Goal: Find specific fact: Find specific fact

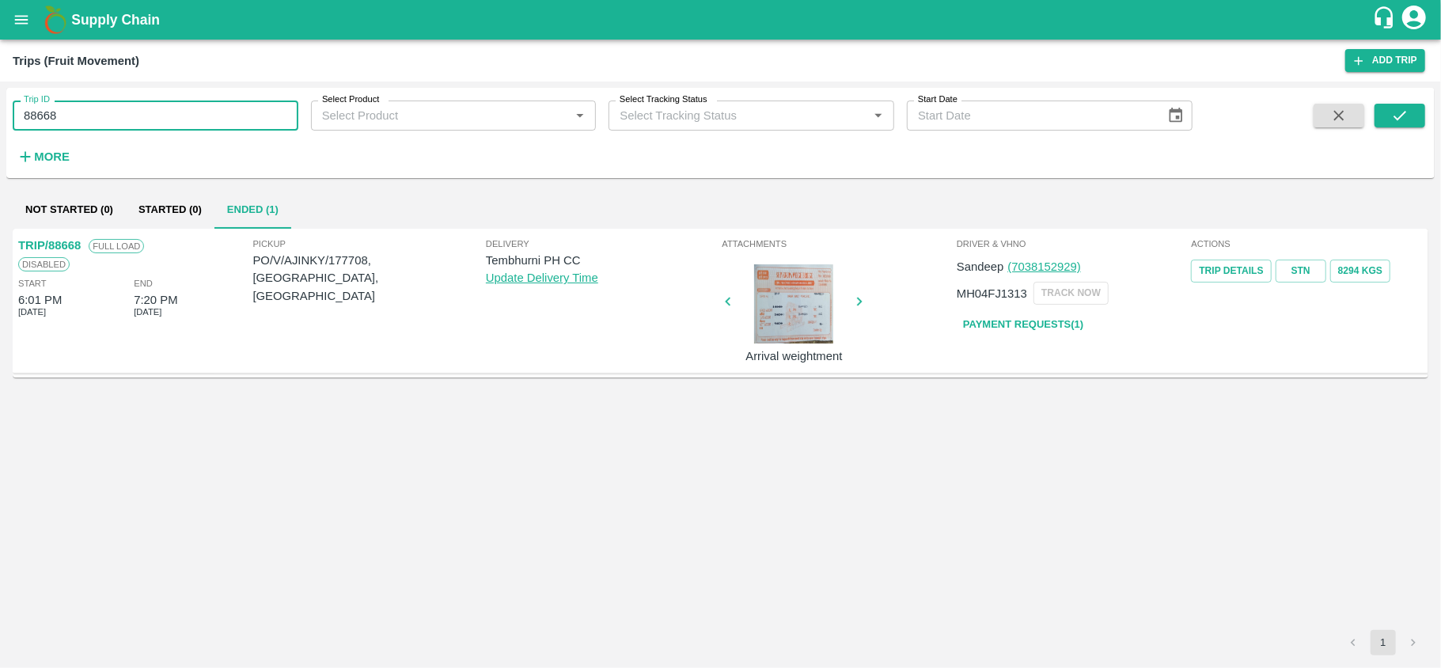
click at [172, 117] on input "88668" at bounding box center [156, 115] width 286 height 30
click at [23, 21] on icon "open drawer" at bounding box center [21, 19] width 17 height 17
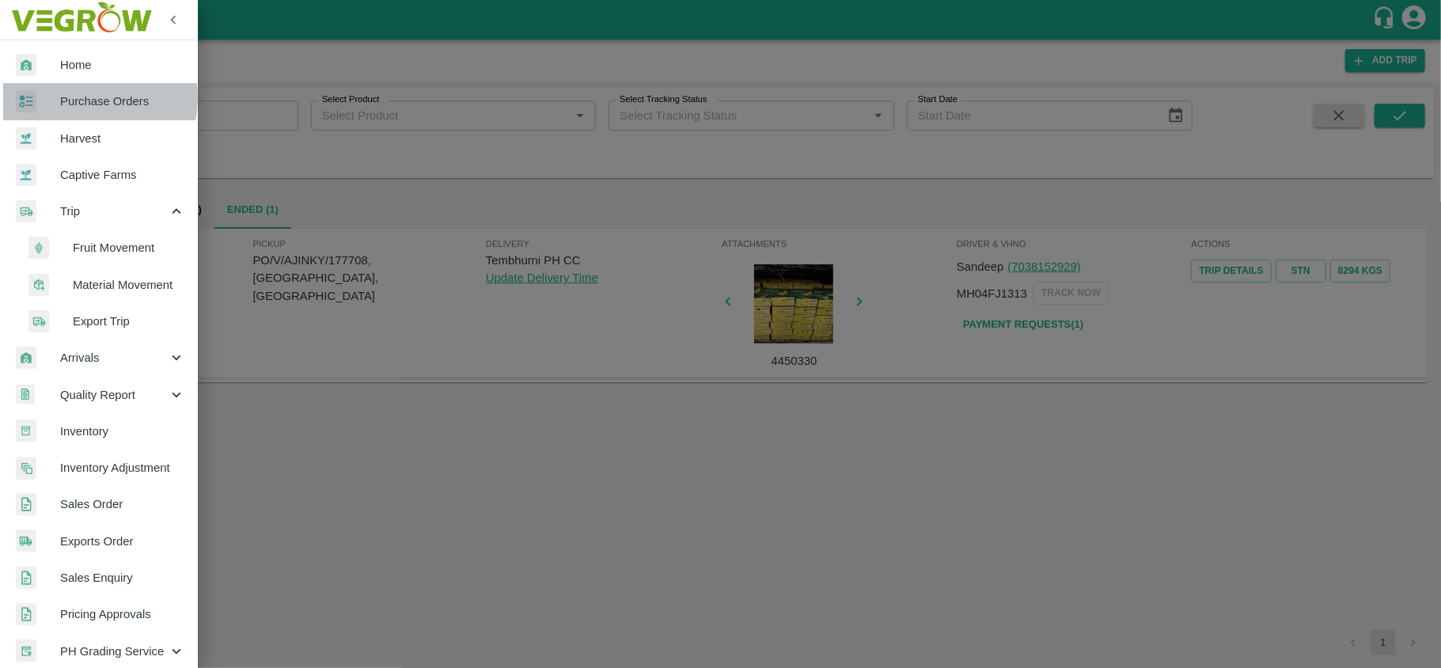
click at [83, 99] on span "Purchase Orders" at bounding box center [122, 101] width 125 height 17
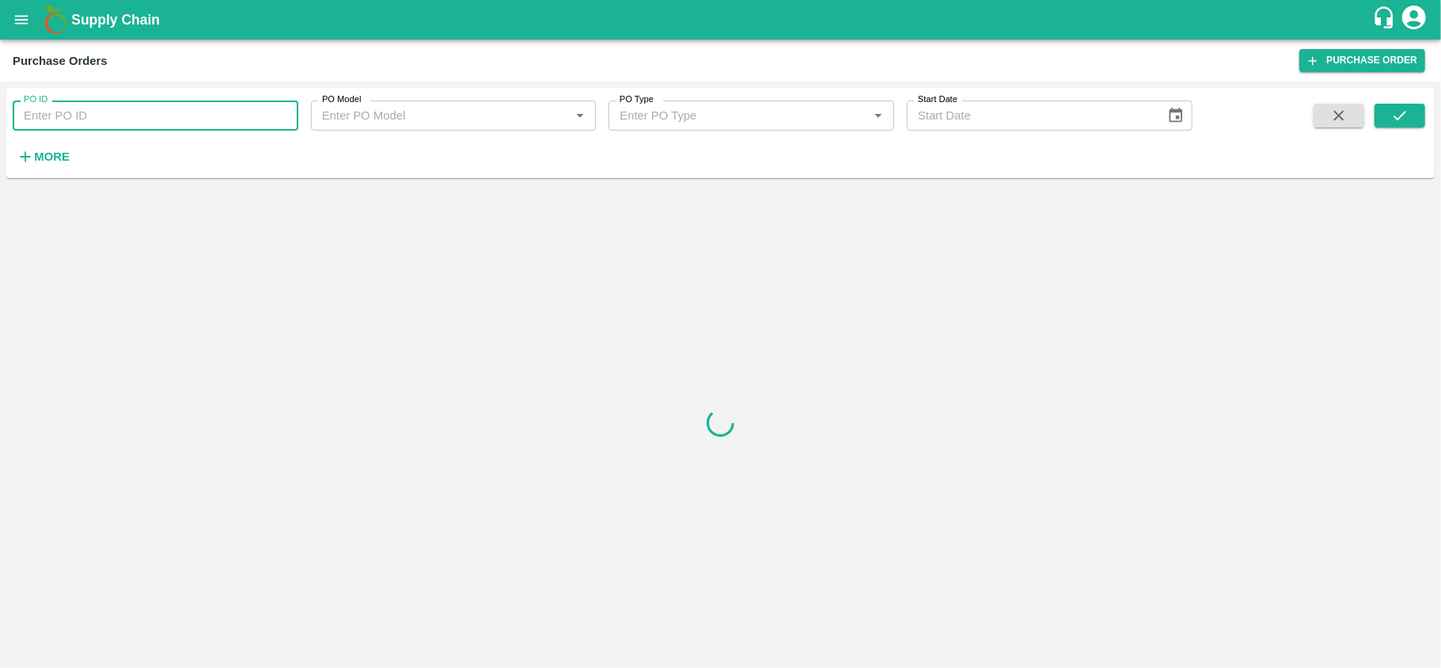
click at [115, 116] on input "PO ID" at bounding box center [156, 115] width 286 height 30
paste input "180469"
type input "180469"
click at [1400, 112] on icon "submit" at bounding box center [1399, 115] width 17 height 17
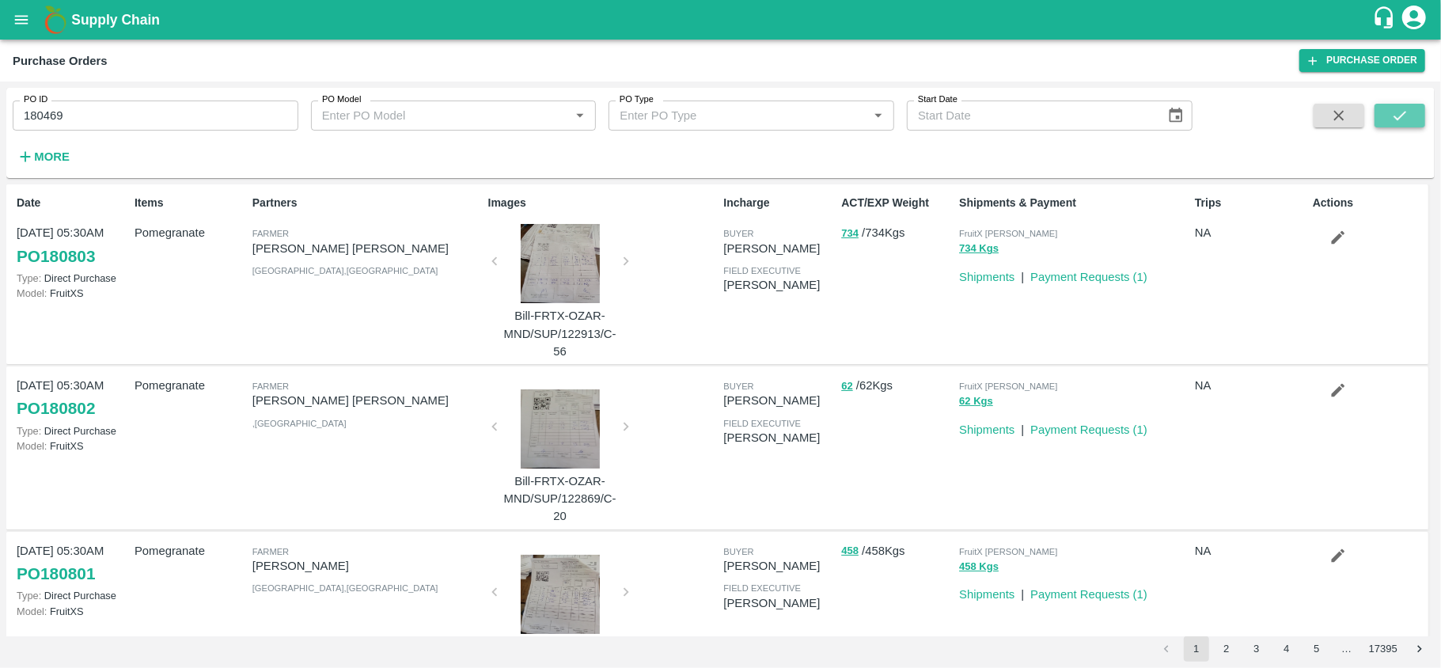
click at [1400, 119] on icon "submit" at bounding box center [1399, 115] width 17 height 17
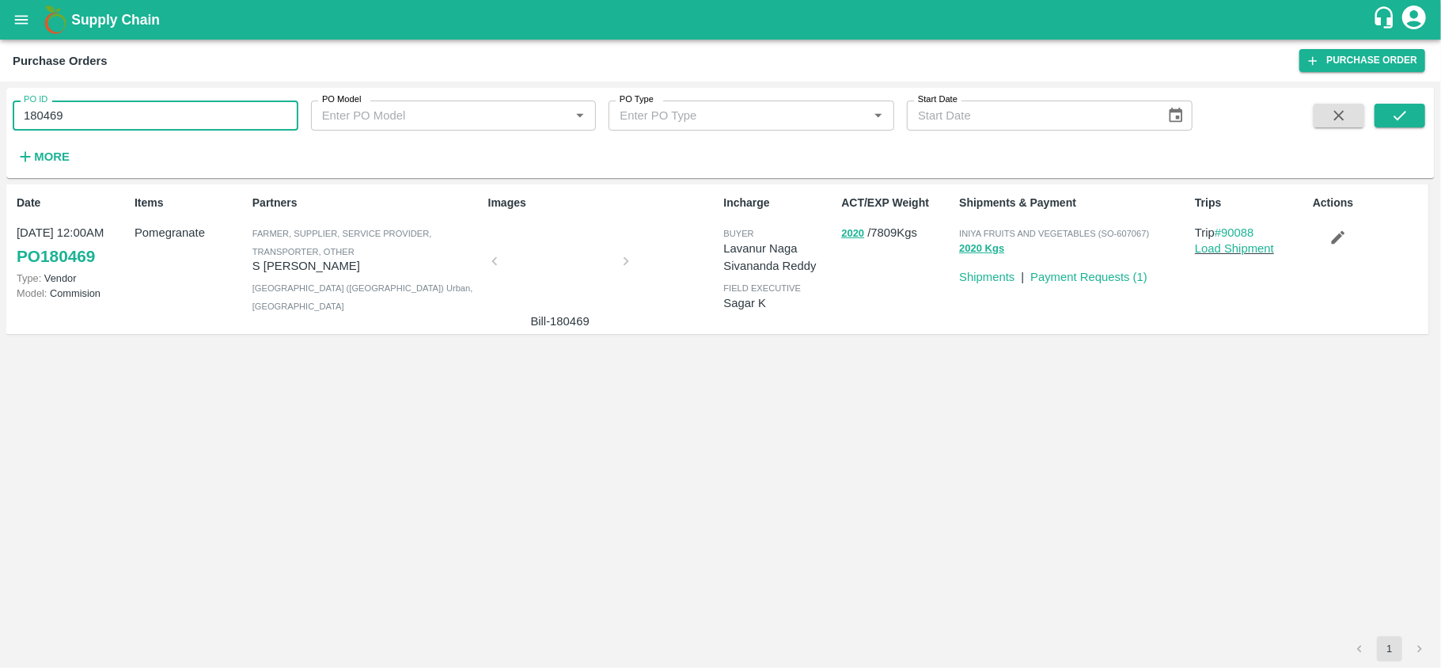
click at [180, 123] on input "180469" at bounding box center [156, 115] width 286 height 30
paste input "text"
click at [1415, 111] on button "submit" at bounding box center [1399, 116] width 51 height 24
click at [134, 119] on input "180468" at bounding box center [156, 115] width 286 height 30
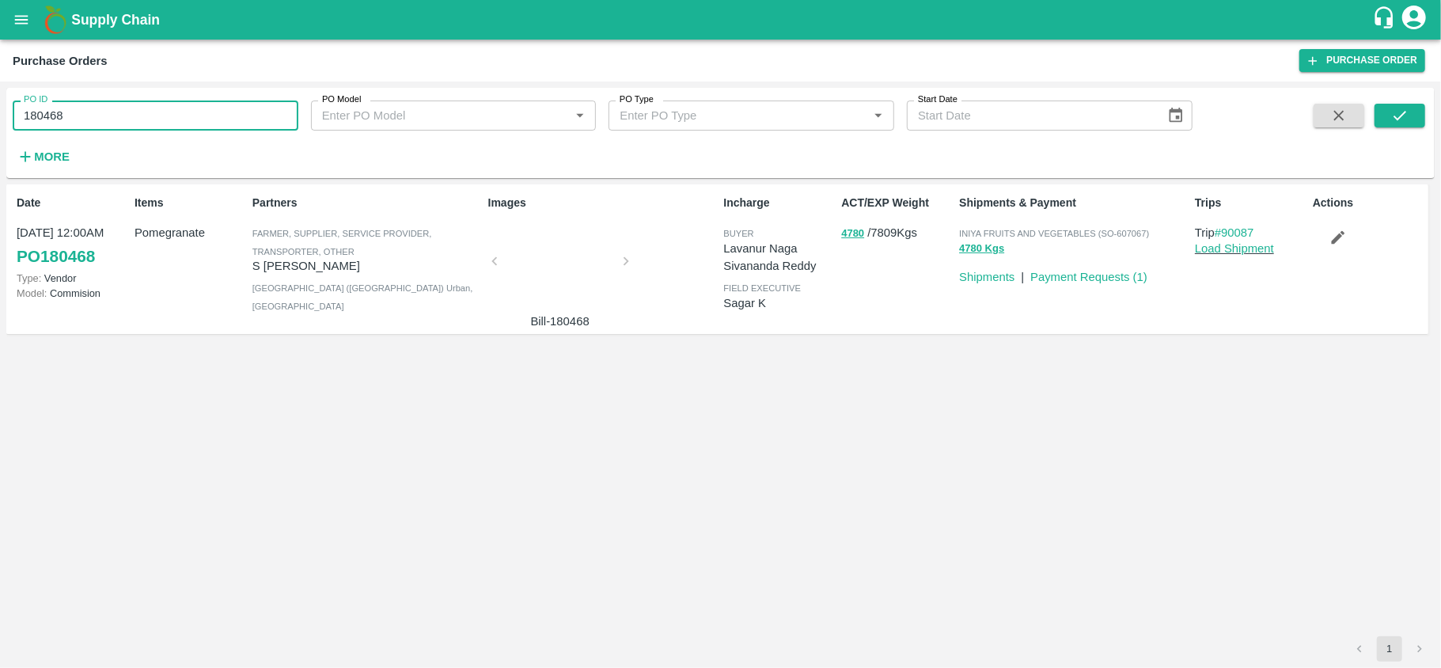
click at [134, 119] on input "180468" at bounding box center [156, 115] width 286 height 30
paste input "text"
click at [1406, 119] on icon "submit" at bounding box center [1399, 115] width 17 height 17
click at [155, 119] on input "180313" at bounding box center [156, 115] width 286 height 30
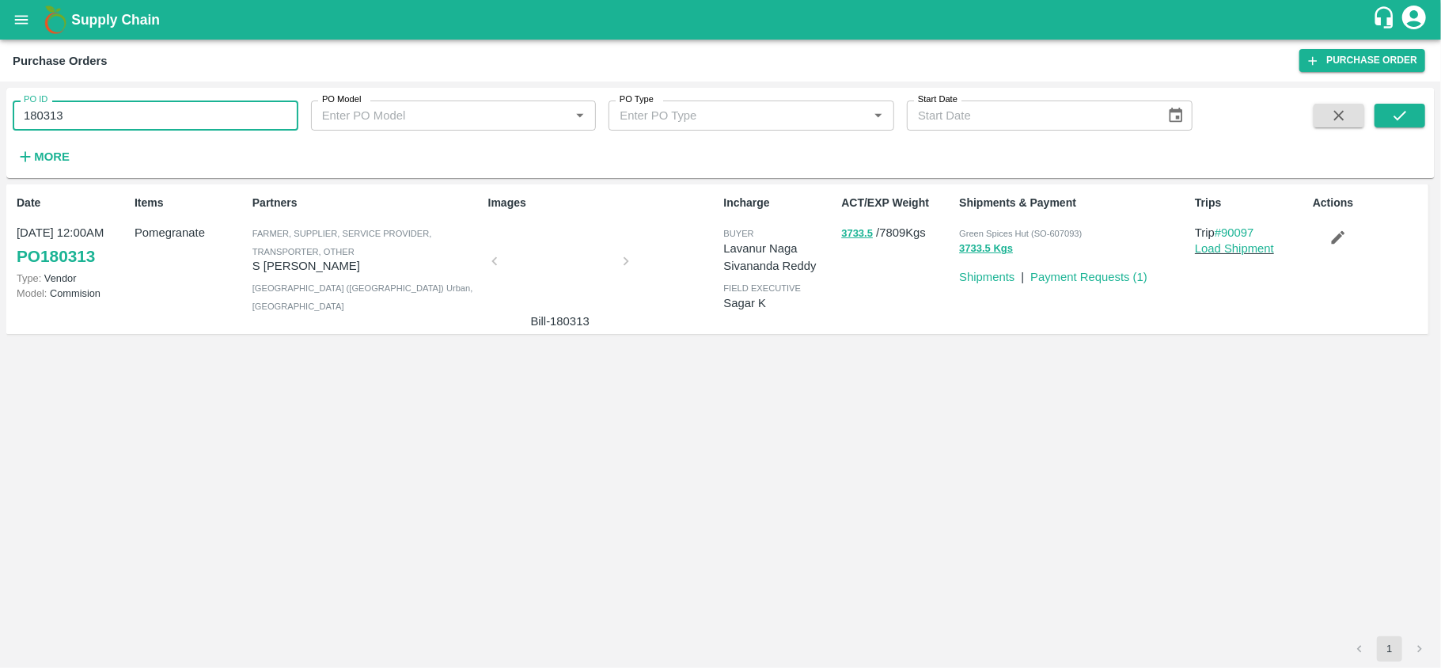
paste input "text"
click at [1397, 111] on icon "submit" at bounding box center [1399, 115] width 17 height 17
click at [114, 115] on input "180314" at bounding box center [156, 115] width 286 height 30
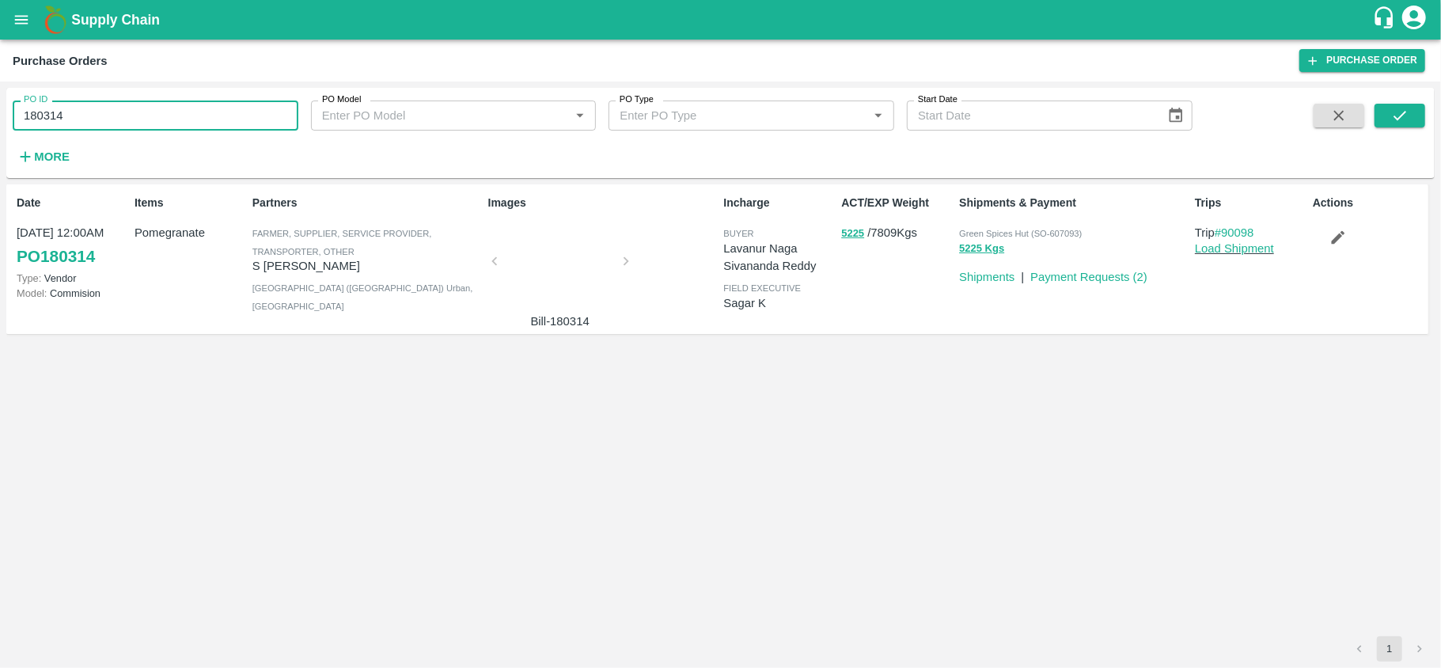
paste input "text"
click at [1403, 120] on icon "submit" at bounding box center [1399, 115] width 17 height 17
click at [134, 125] on input "179960" at bounding box center [156, 115] width 286 height 30
paste input "text"
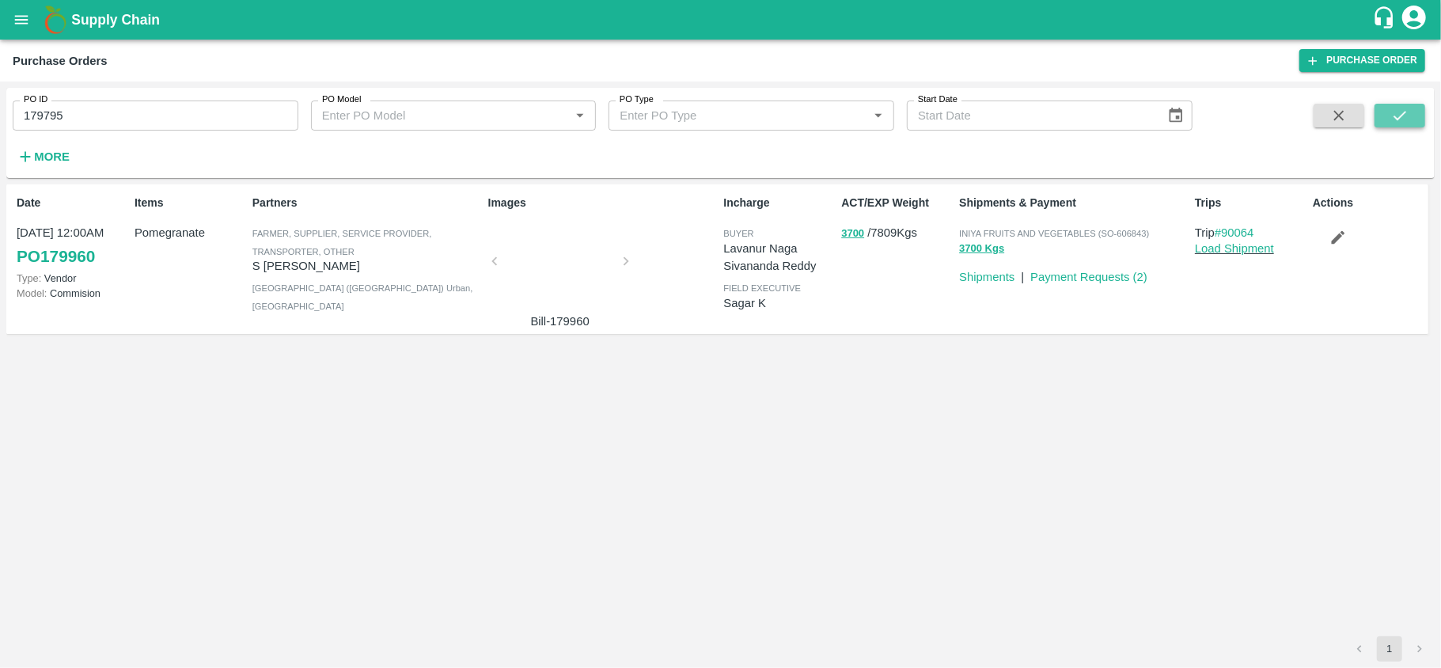
click at [1405, 114] on icon "submit" at bounding box center [1399, 115] width 17 height 17
click at [136, 118] on input "179795" at bounding box center [156, 115] width 286 height 30
paste input "text"
click at [1393, 108] on icon "submit" at bounding box center [1399, 115] width 17 height 17
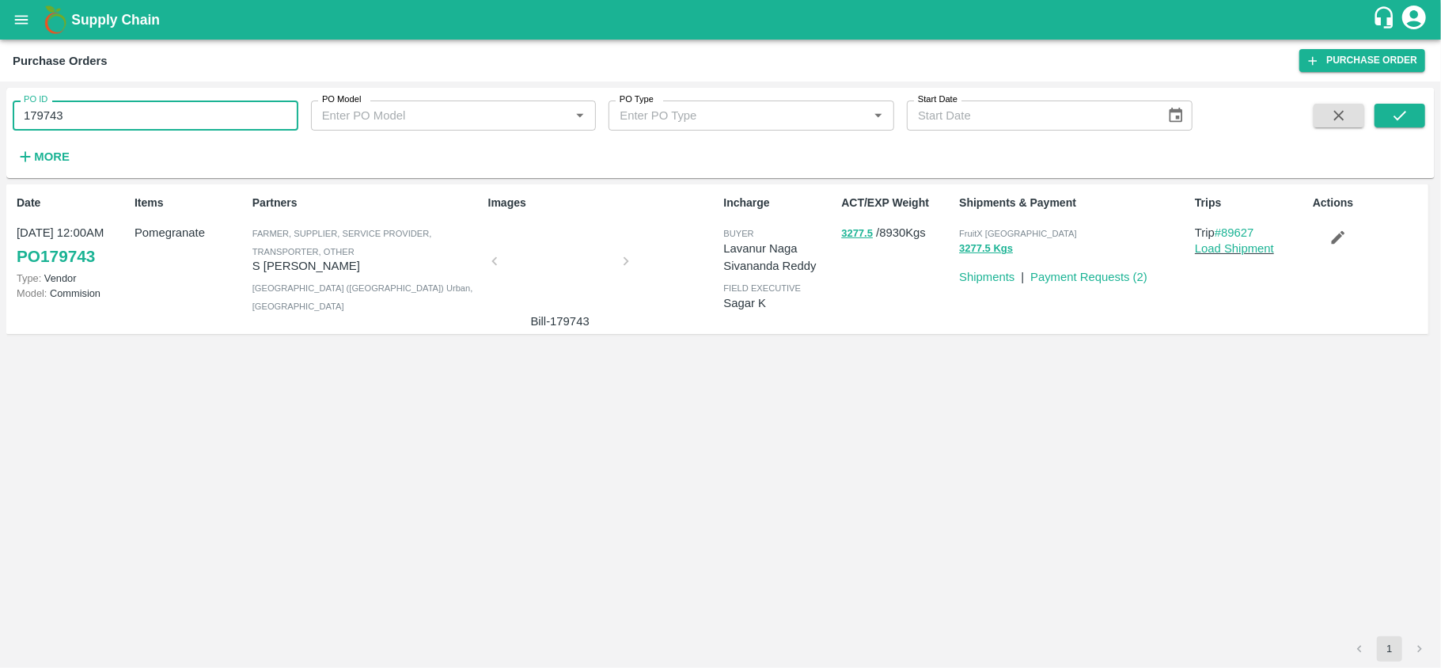
click at [115, 116] on input "179743" at bounding box center [156, 115] width 286 height 30
paste input "text"
click at [1397, 116] on icon "submit" at bounding box center [1399, 115] width 17 height 17
click at [1409, 120] on button "submit" at bounding box center [1399, 116] width 51 height 24
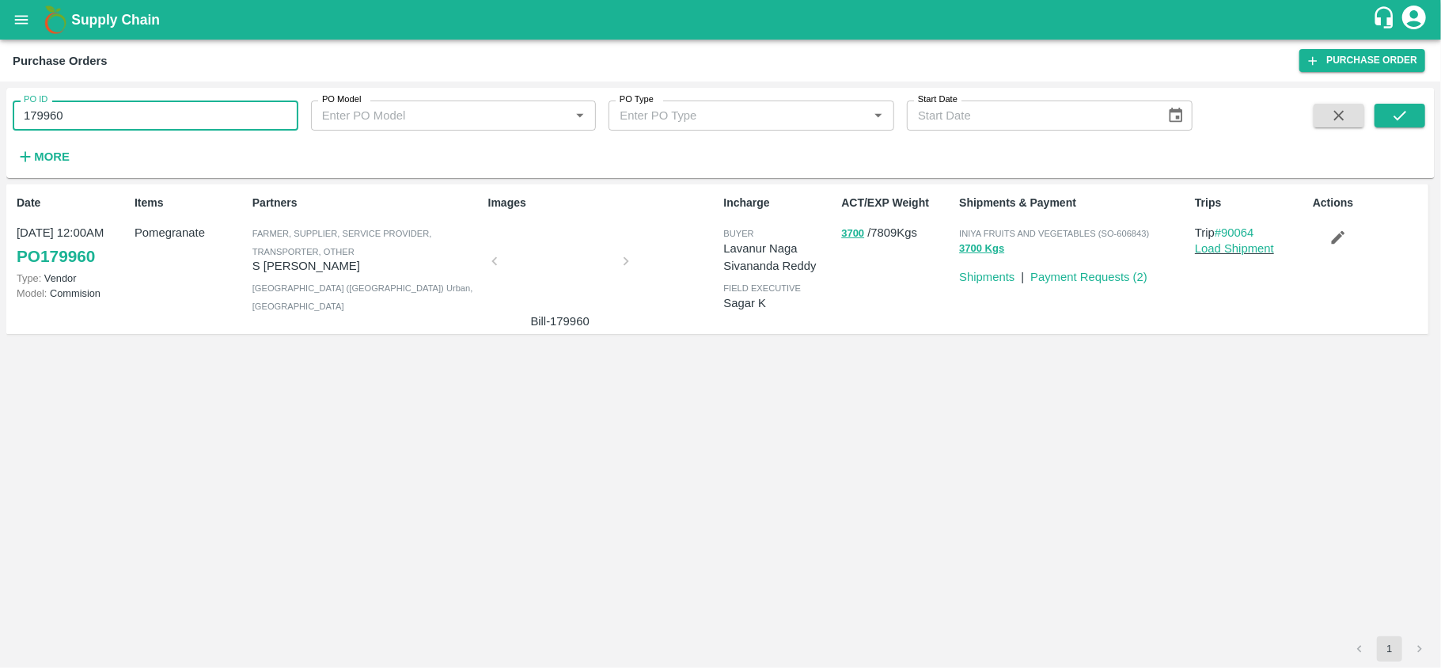
click at [121, 118] on input "179960" at bounding box center [156, 115] width 286 height 30
paste input "text"
click at [1412, 116] on button "submit" at bounding box center [1399, 116] width 51 height 24
click at [111, 123] on input "180314" at bounding box center [156, 115] width 286 height 30
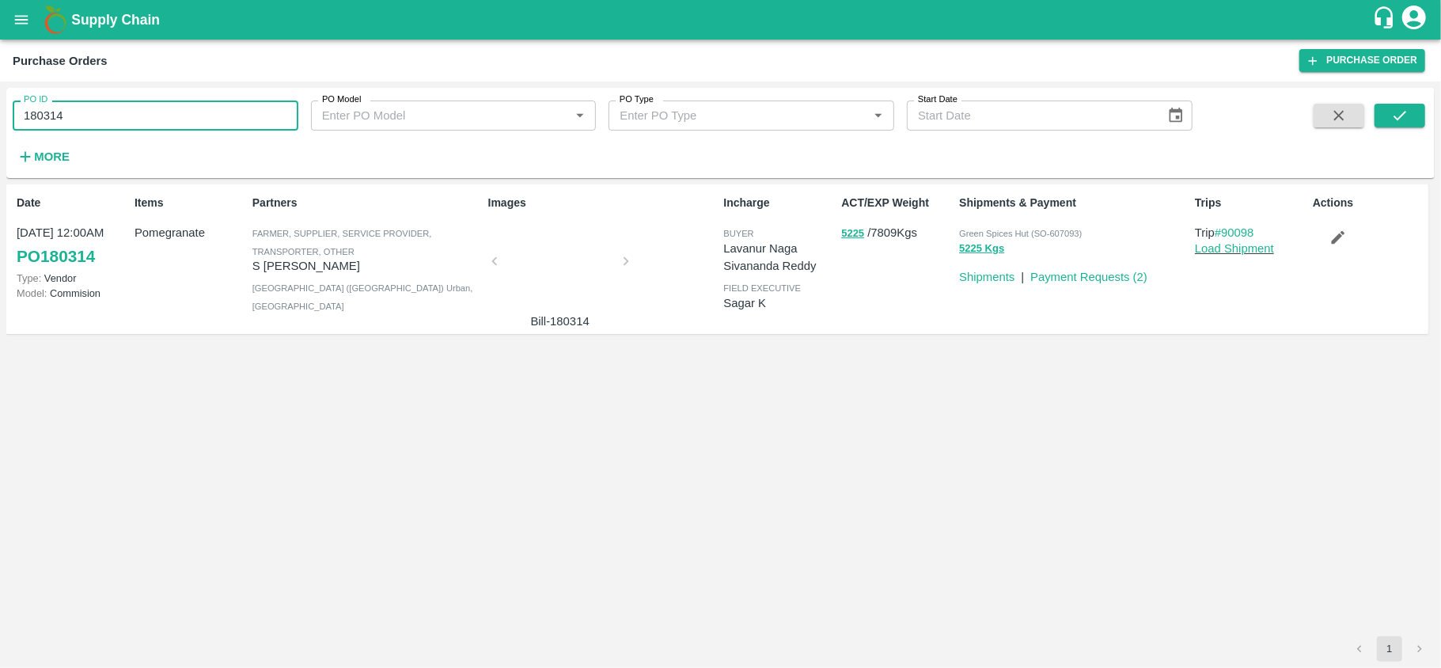
click at [111, 123] on input "180314" at bounding box center [156, 115] width 286 height 30
paste input "text"
click at [1407, 118] on icon "submit" at bounding box center [1399, 115] width 17 height 17
click at [182, 115] on input "180313" at bounding box center [156, 115] width 286 height 30
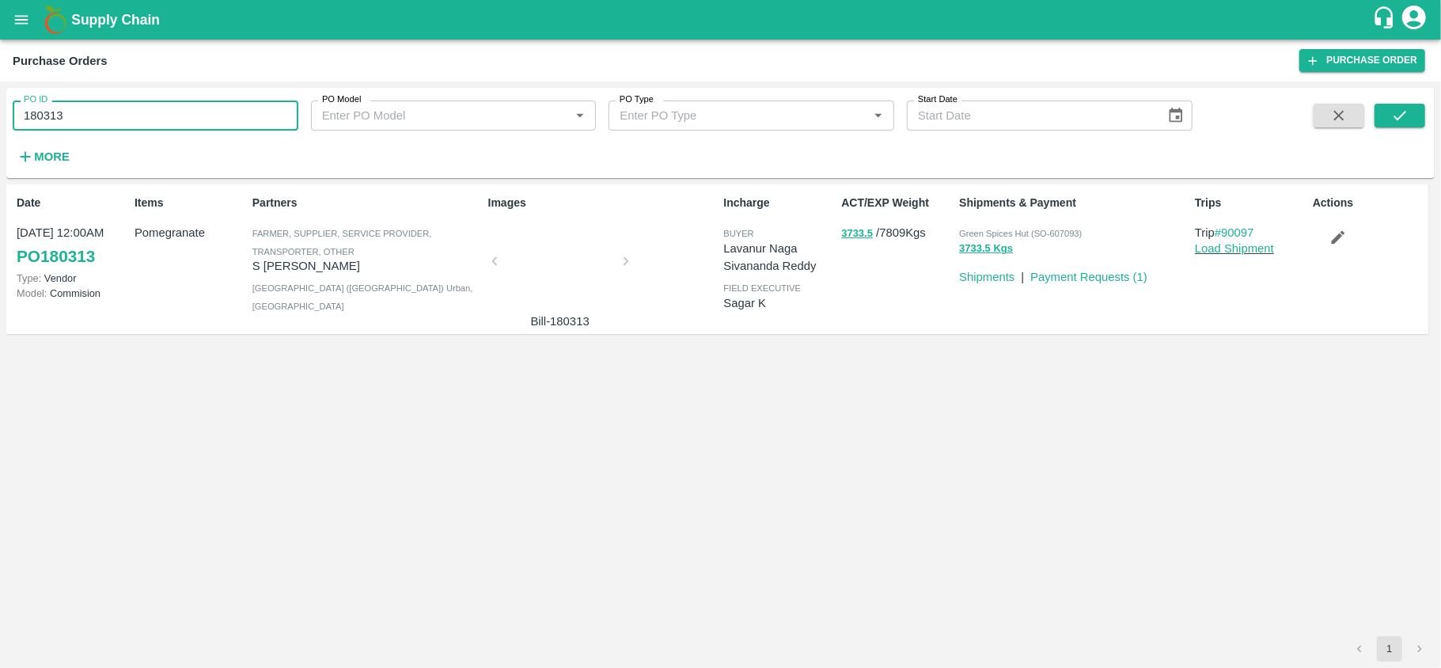
paste input "text"
click at [1396, 115] on icon "submit" at bounding box center [1399, 115] width 17 height 17
click at [98, 125] on input "180468" at bounding box center [156, 115] width 286 height 30
paste input "text"
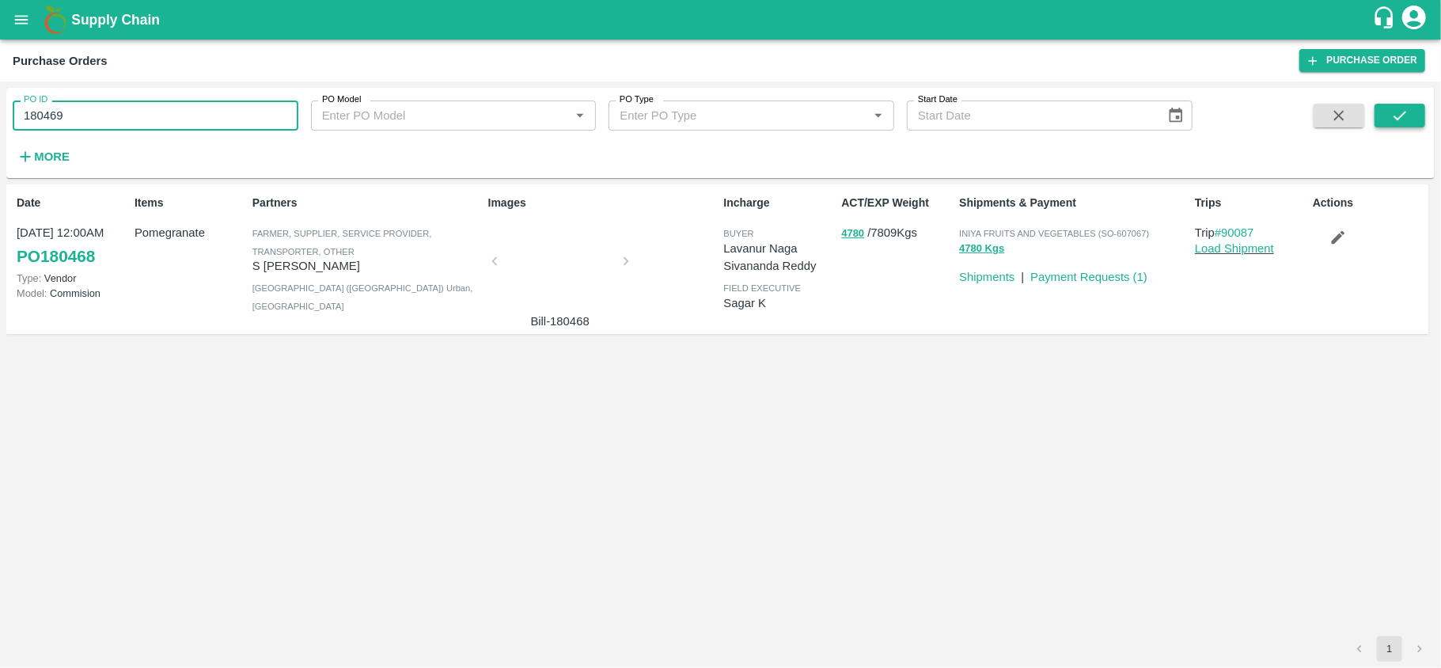
type input "180469"
click at [1418, 111] on button "submit" at bounding box center [1399, 116] width 51 height 24
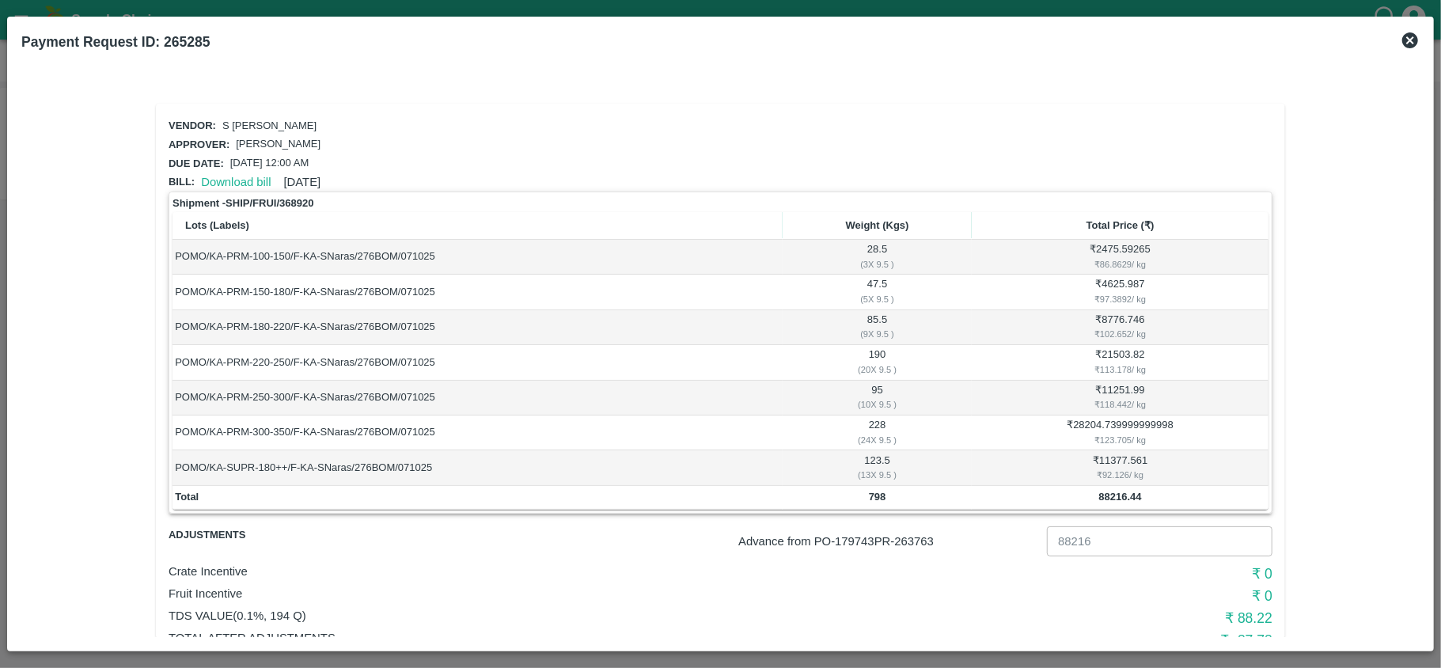
scroll to position [51, 0]
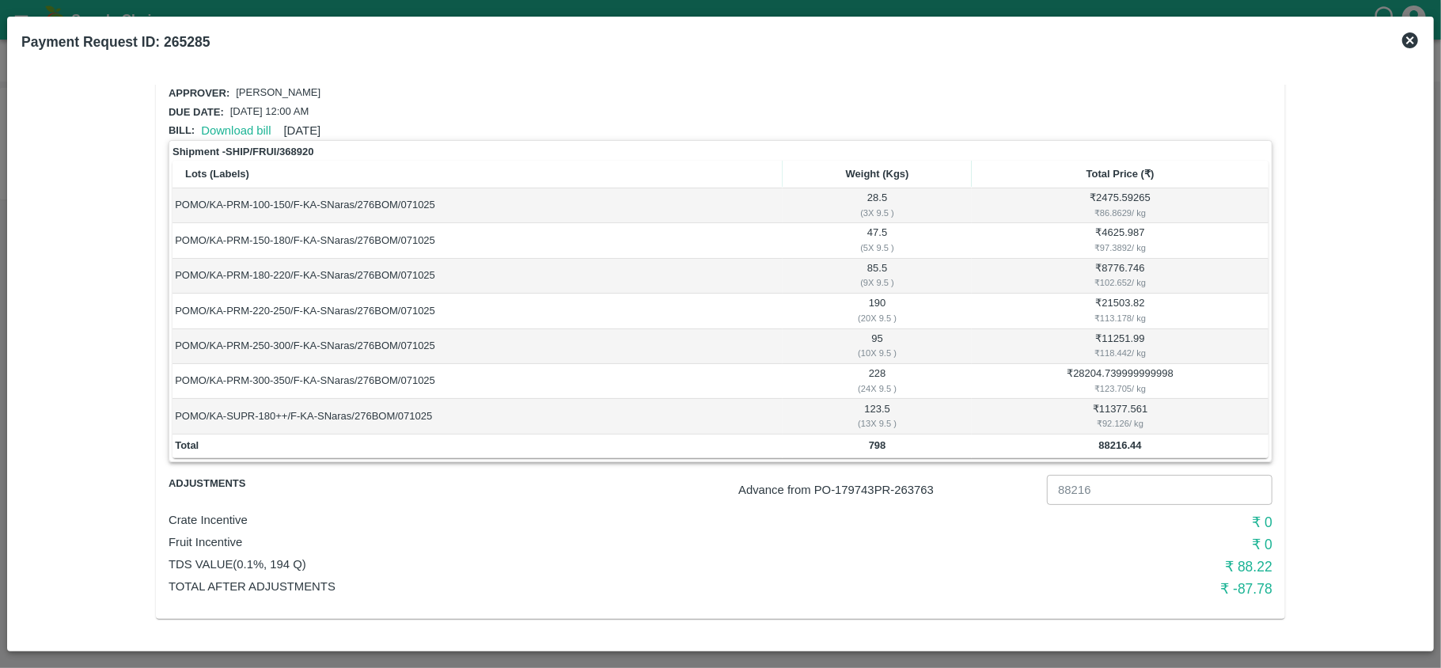
click at [916, 482] on p "Advance from PO- 179743 PR- 263763" at bounding box center [889, 489] width 302 height 17
copy p "263763"
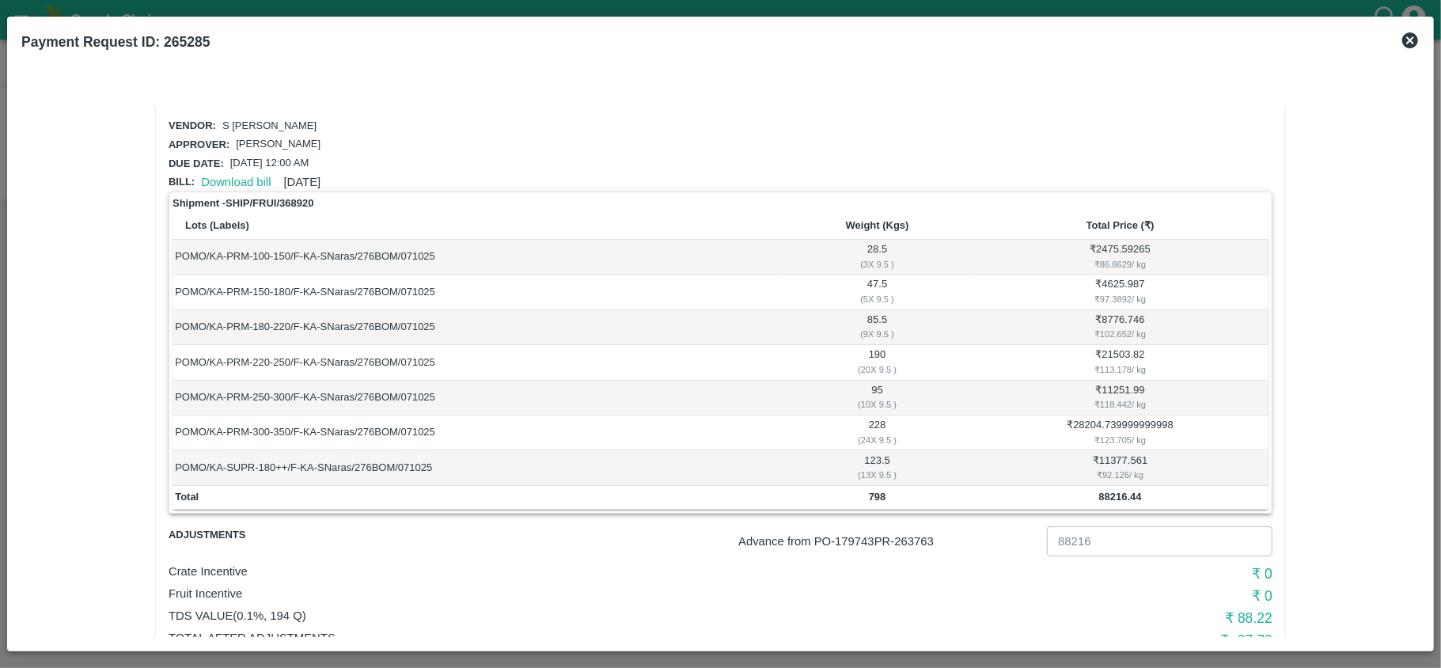
scroll to position [51, 0]
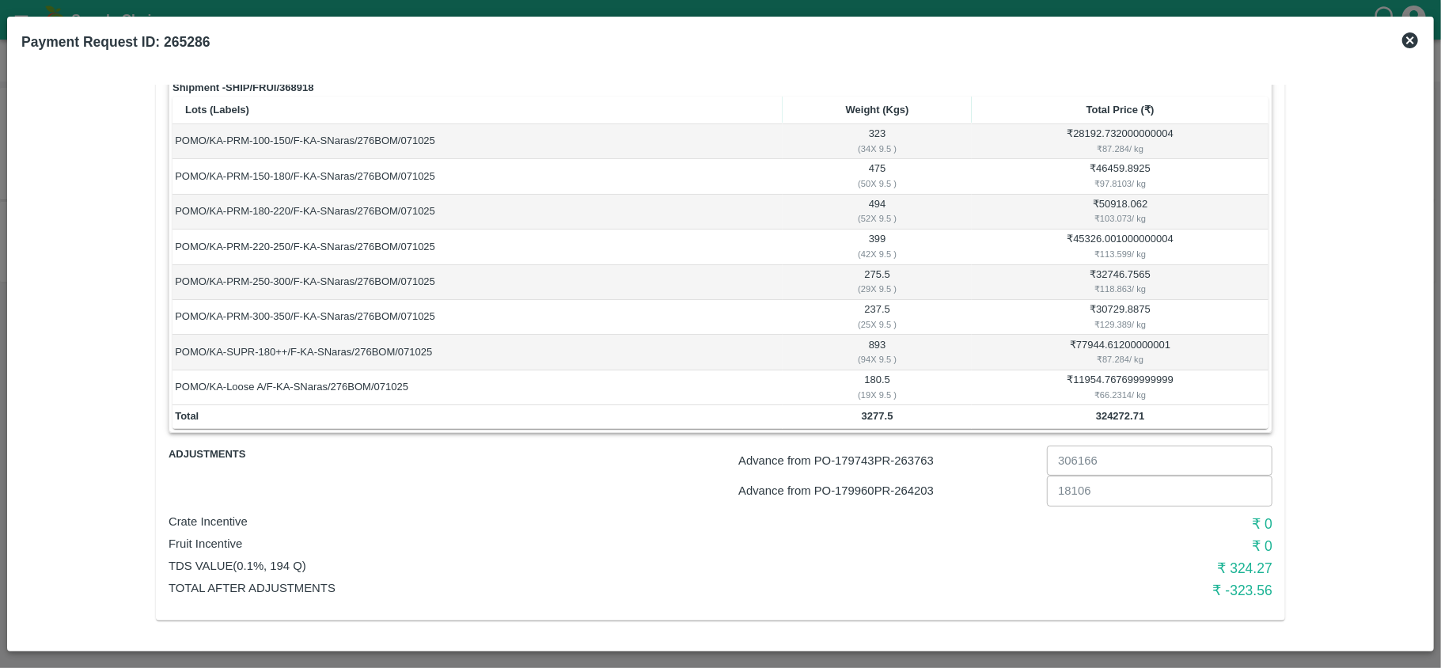
scroll to position [117, 0]
click at [918, 457] on p "Advance from PO- 179743 PR- 263763" at bounding box center [889, 458] width 302 height 17
copy p "263763"
click at [927, 489] on p "Advance from PO- 179960 PR- 264203" at bounding box center [889, 488] width 302 height 17
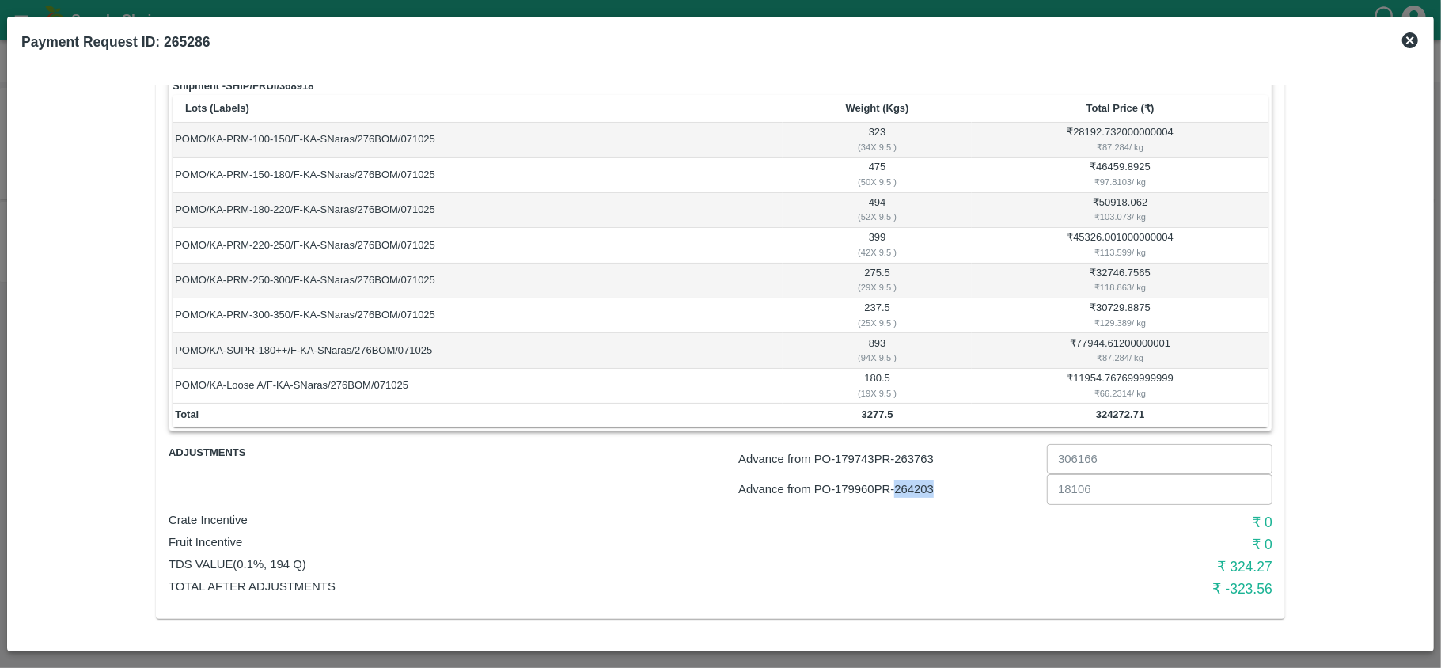
click at [927, 489] on p "Advance from PO- 179960 PR- 264203" at bounding box center [889, 488] width 302 height 17
copy p "264203"
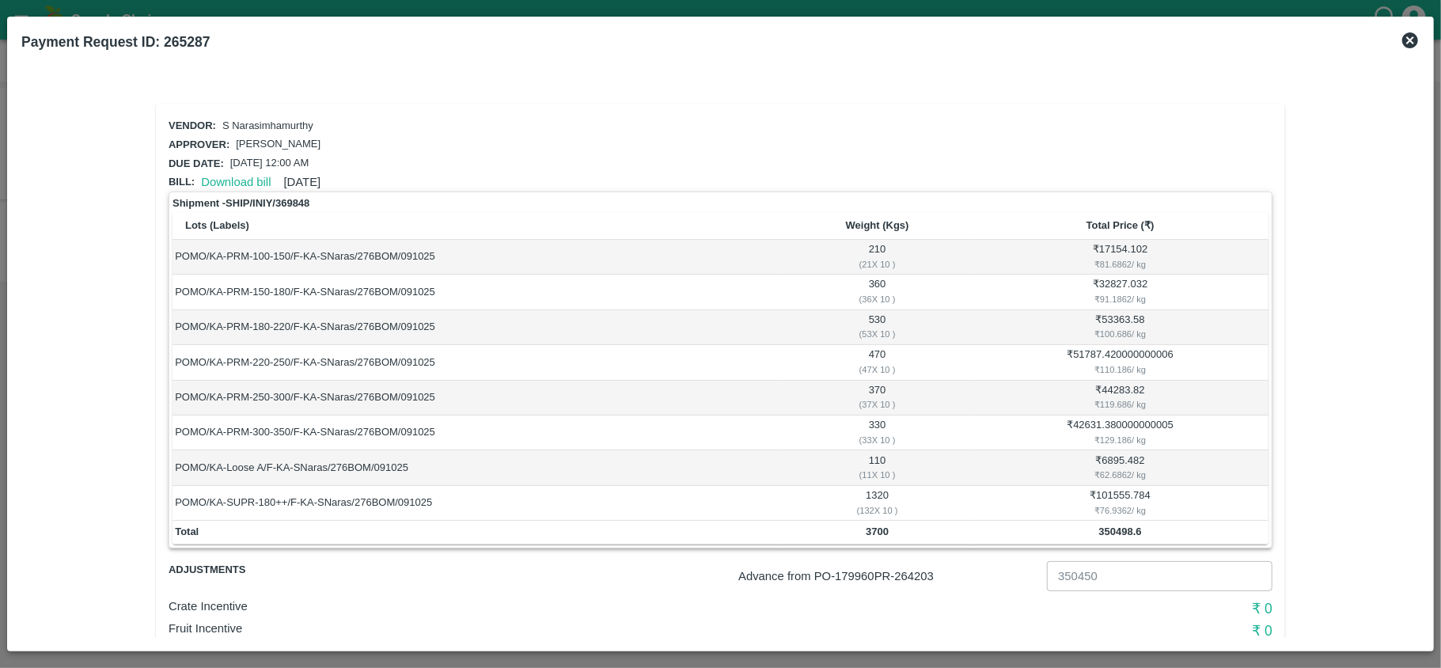
click at [913, 571] on p "Advance from PO- 179960 PR- 264203" at bounding box center [889, 575] width 302 height 17
copy p "264203"
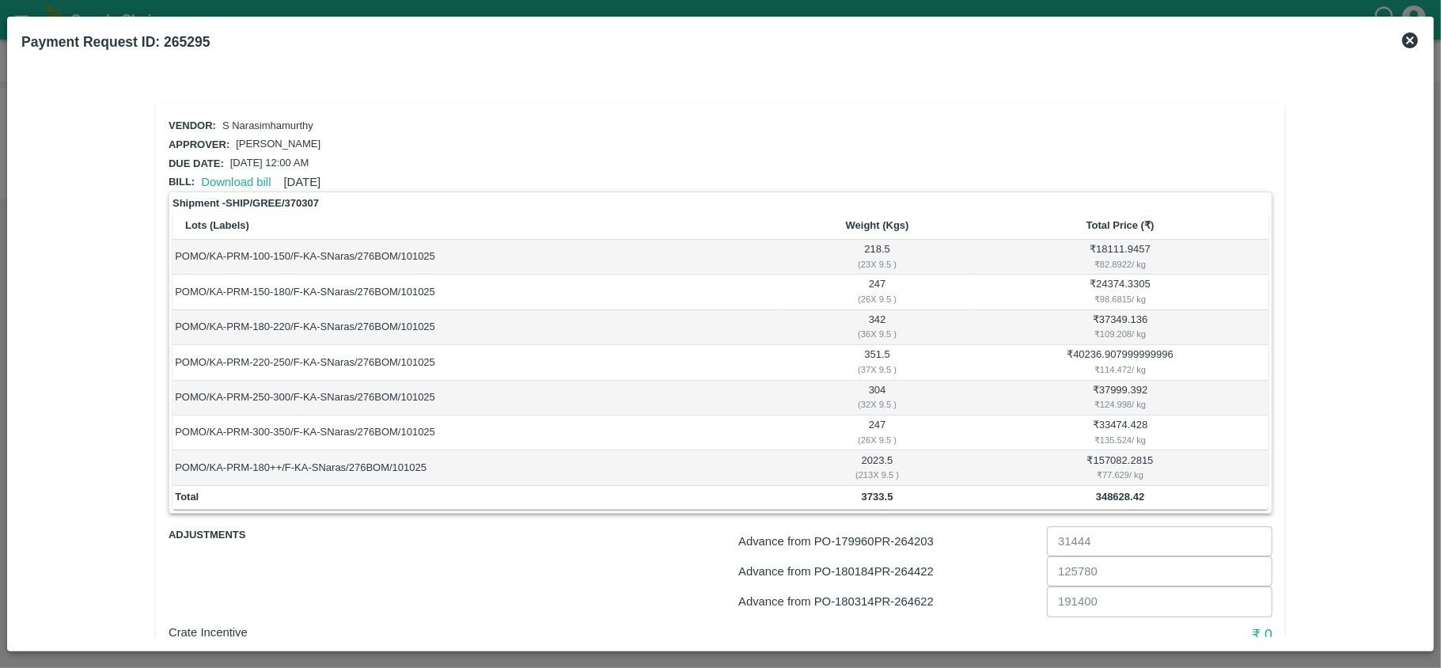
click at [913, 538] on p "Advance from PO- 179960 PR- 264203" at bounding box center [889, 540] width 302 height 17
copy p "264203"
click at [918, 576] on p "Advance from PO- 180184 PR- 264422" at bounding box center [889, 571] width 302 height 17
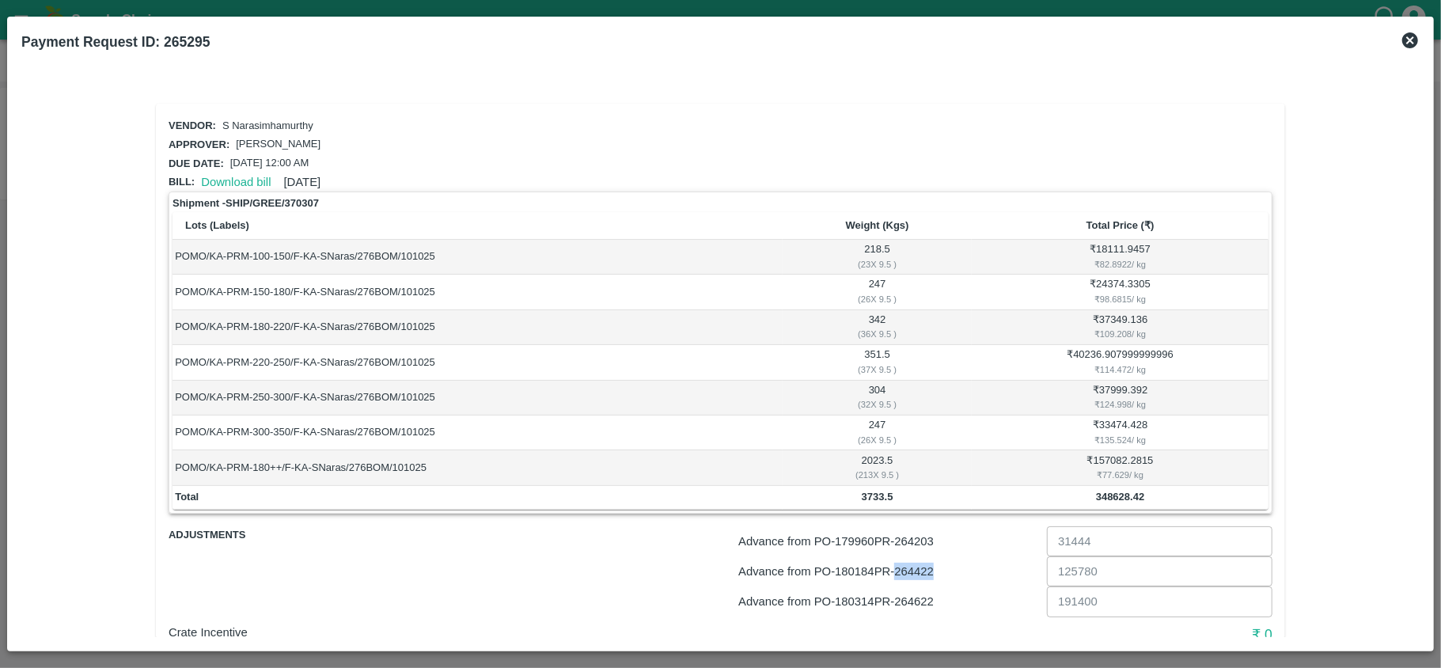
copy p "264422"
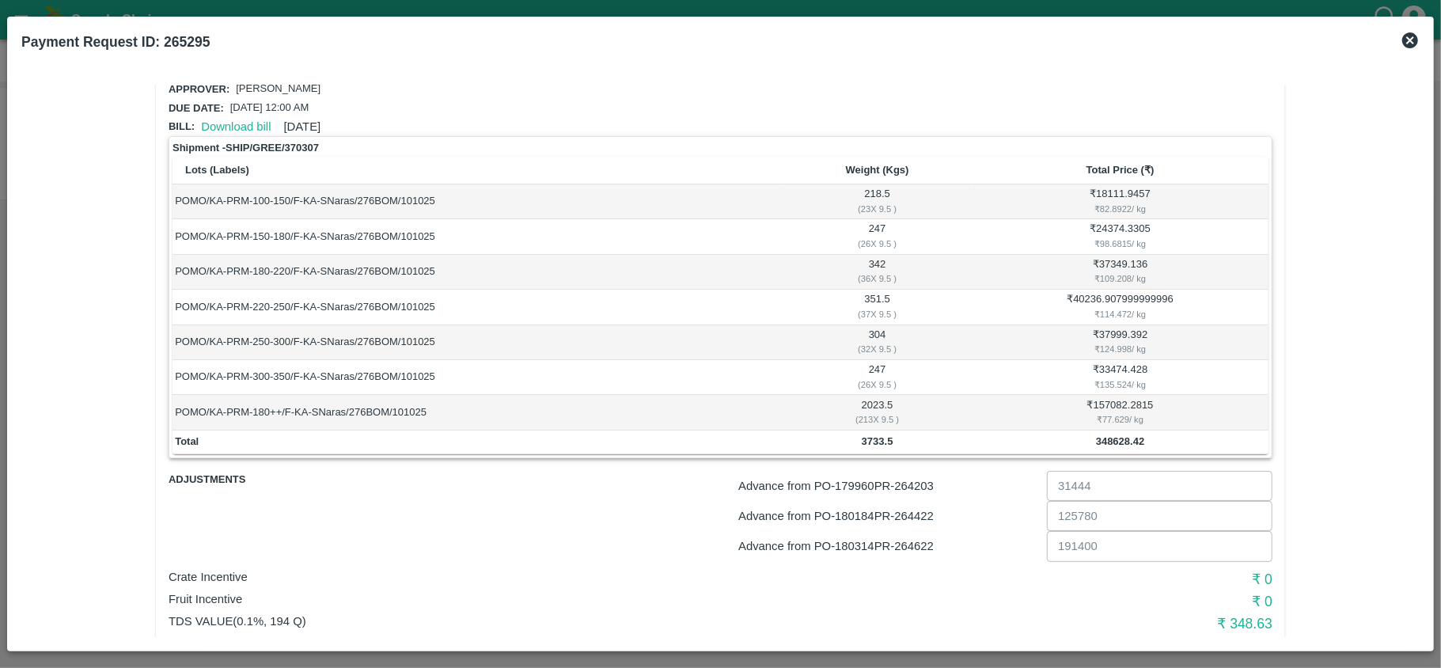
scroll to position [112, 0]
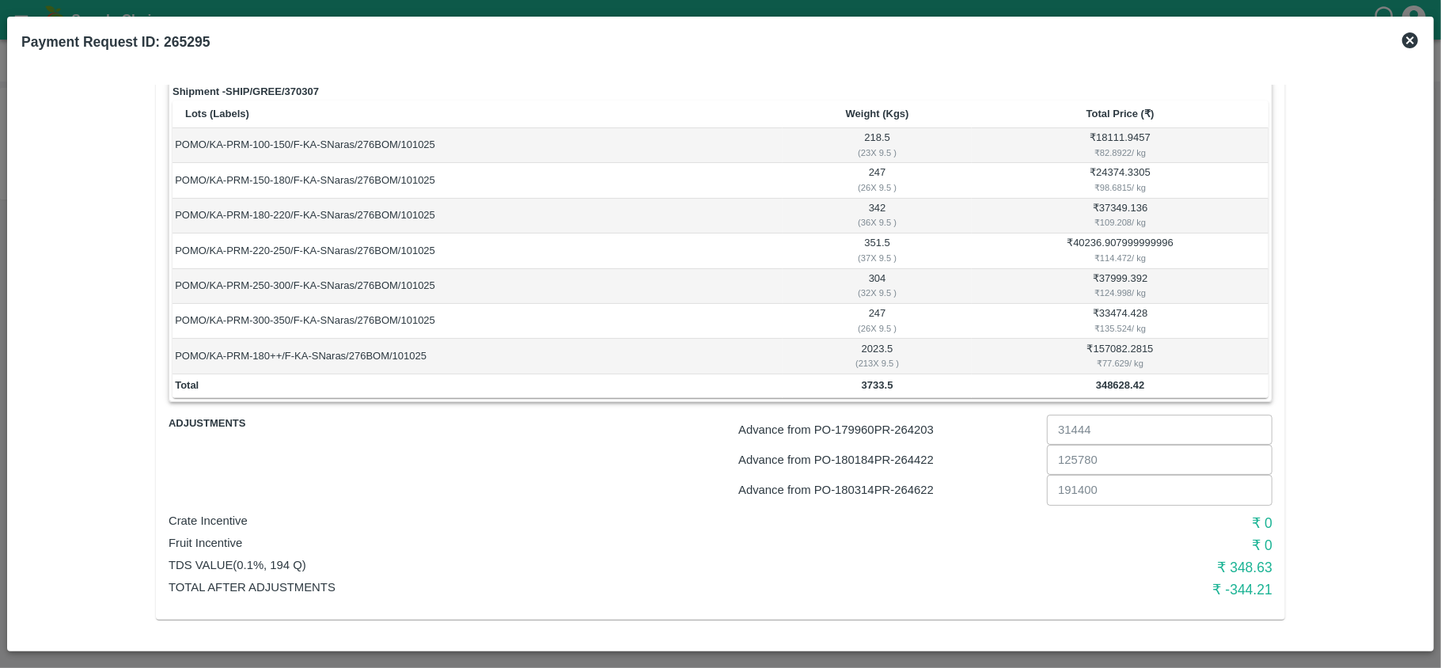
click at [916, 492] on p "Advance from PO- 180314 PR- 264622" at bounding box center [889, 489] width 302 height 17
copy p "264622"
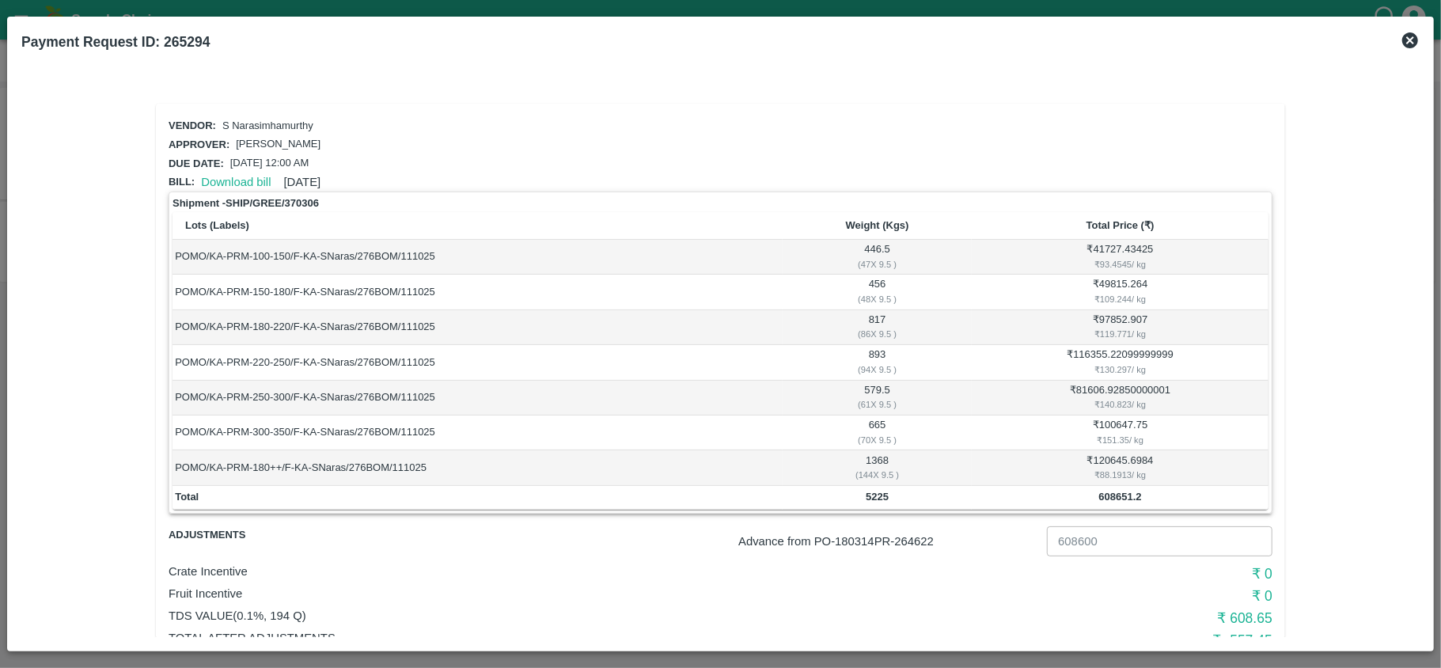
scroll to position [51, 0]
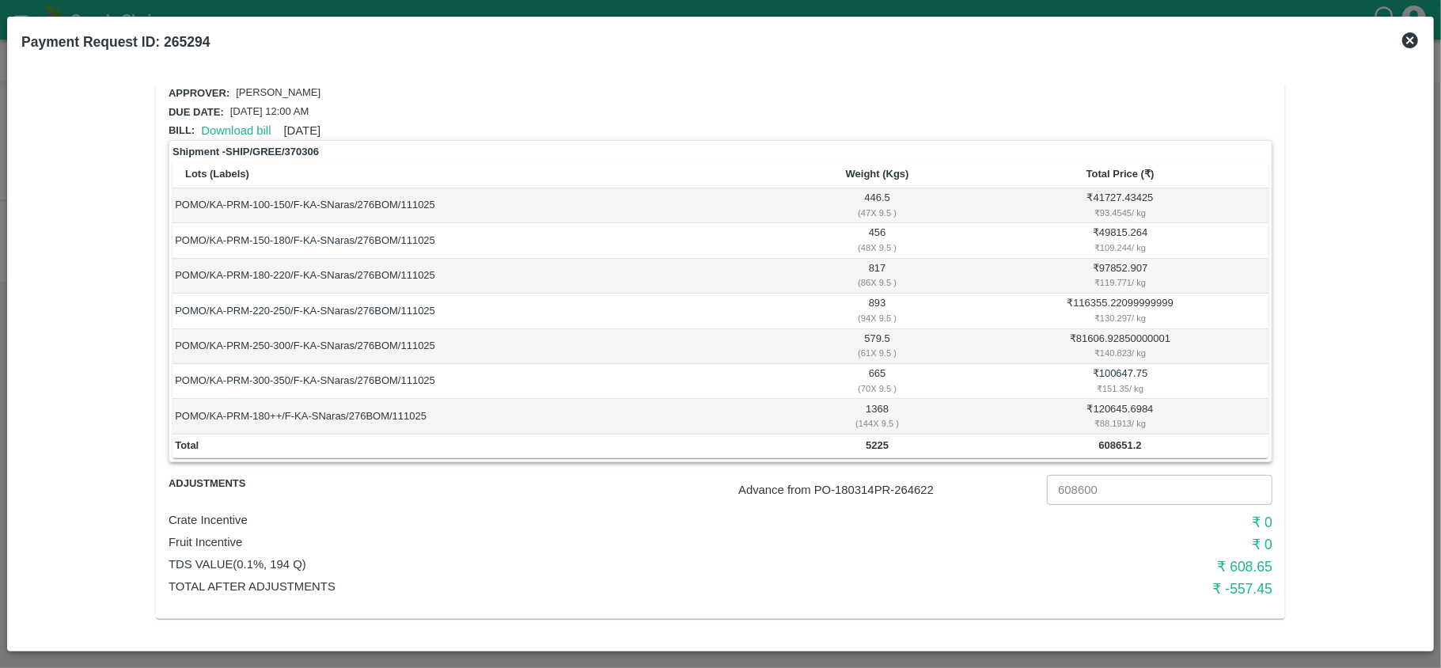
click at [919, 494] on p "Advance from PO- 180314 PR- 264622" at bounding box center [889, 489] width 302 height 17
copy p "264622"
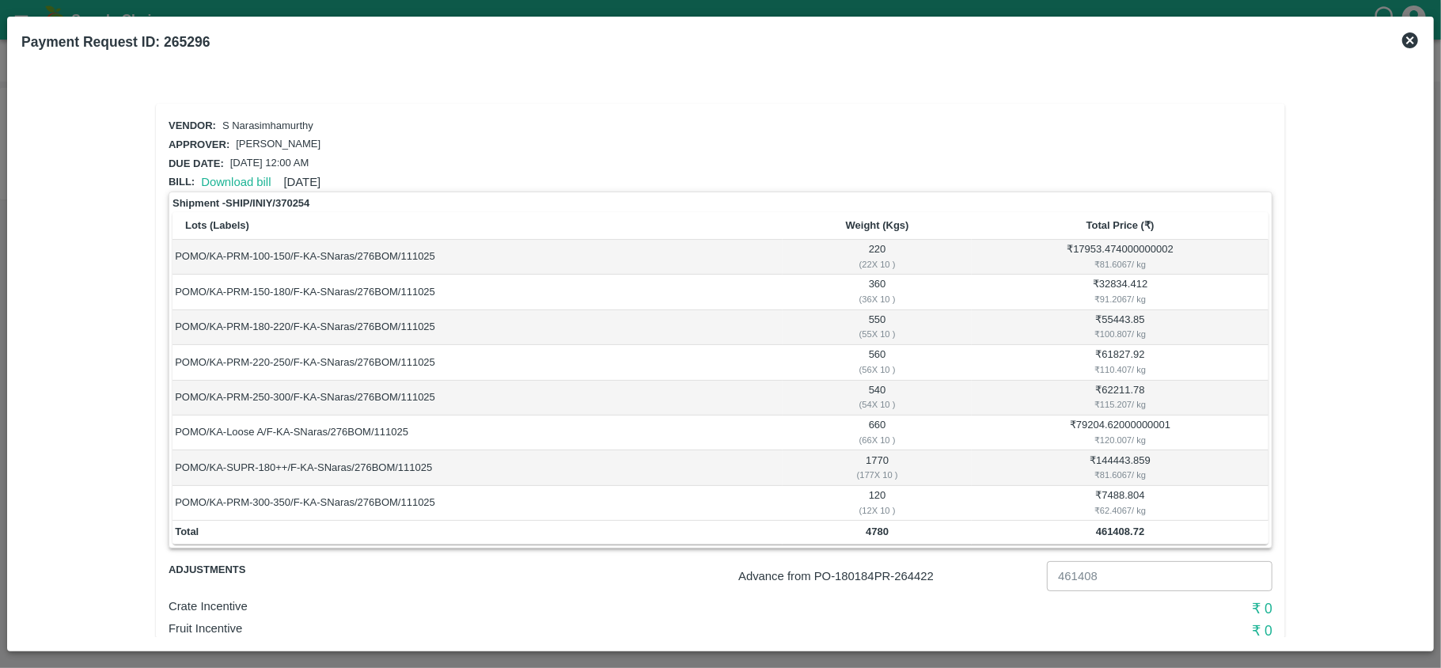
click at [918, 579] on p "Advance from PO- 180184 PR- 264422" at bounding box center [889, 575] width 302 height 17
copy p "264422"
click at [927, 570] on p "Advance from PO- 180184 PR- 264422" at bounding box center [889, 575] width 302 height 17
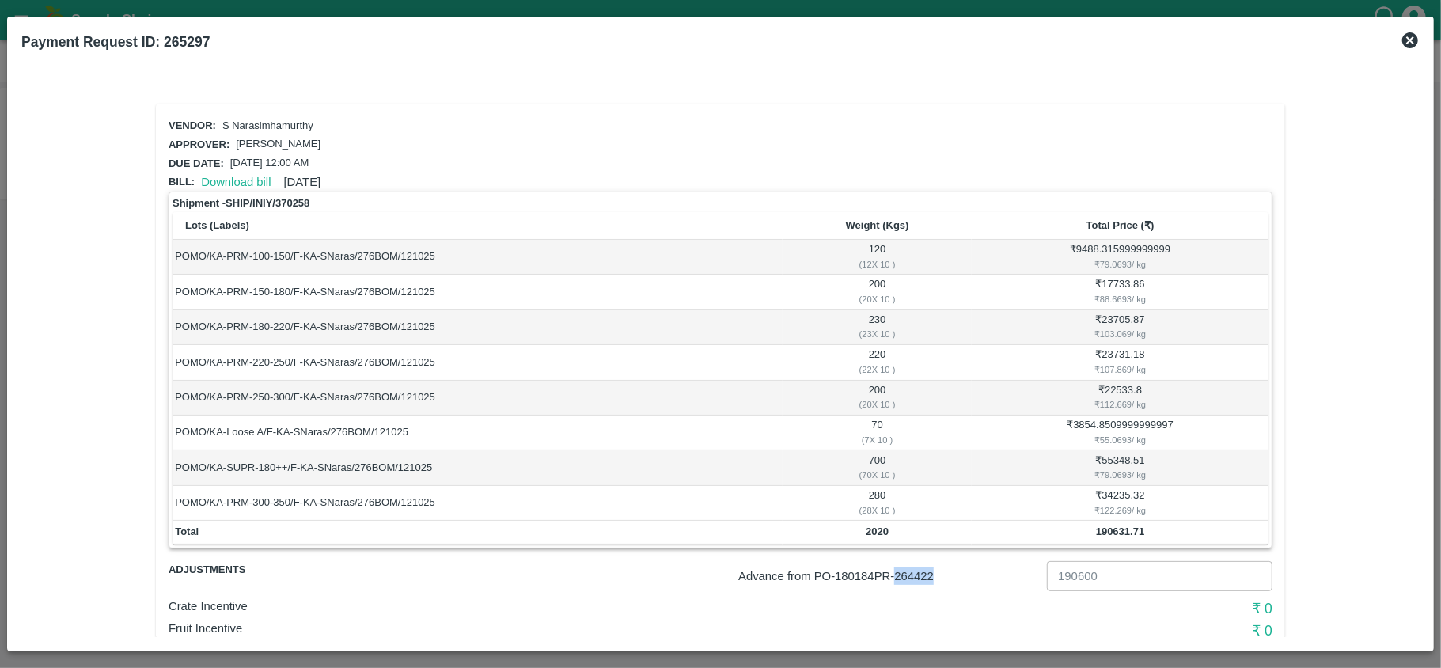
copy p "264422"
